Goal: Check status

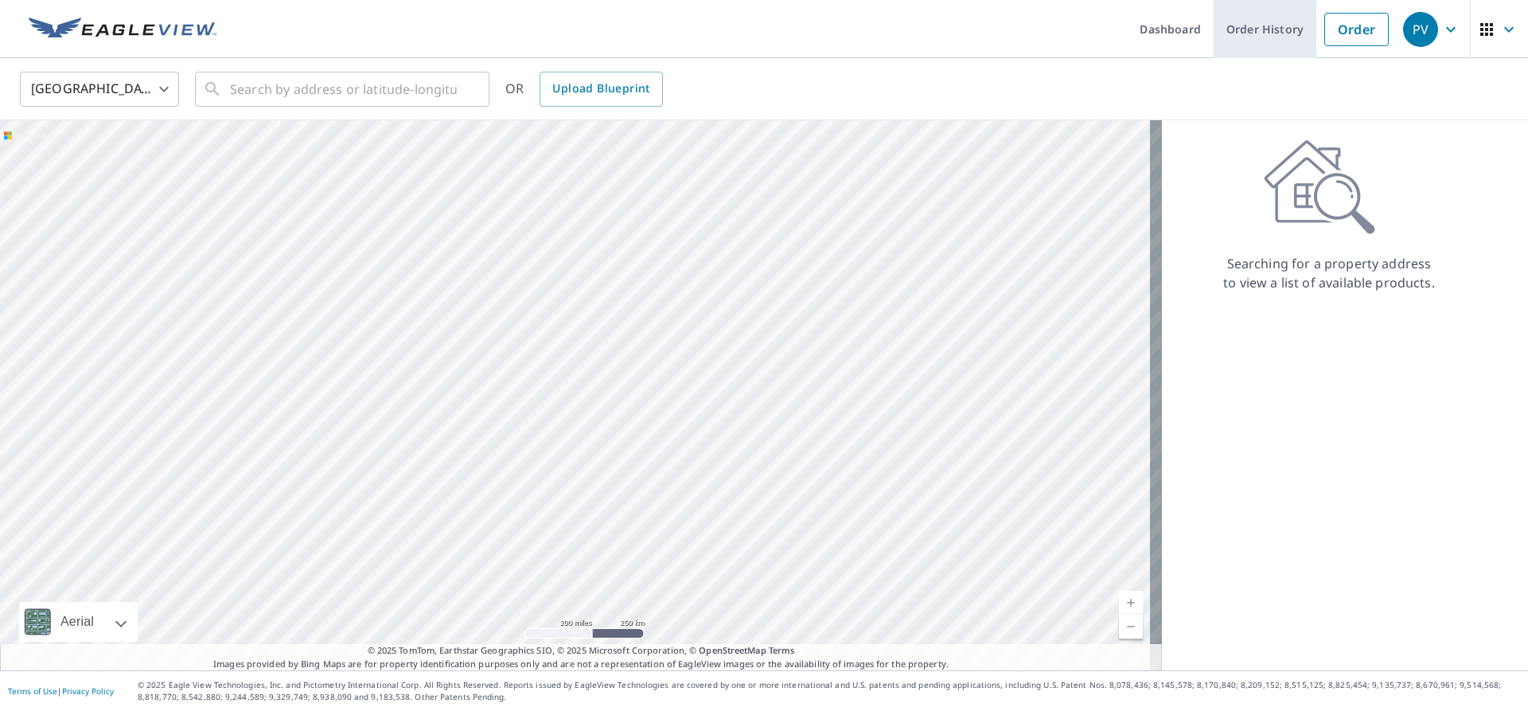
click at [1243, 27] on link "Order History" at bounding box center [1265, 29] width 103 height 58
